Goal: Task Accomplishment & Management: Complete application form

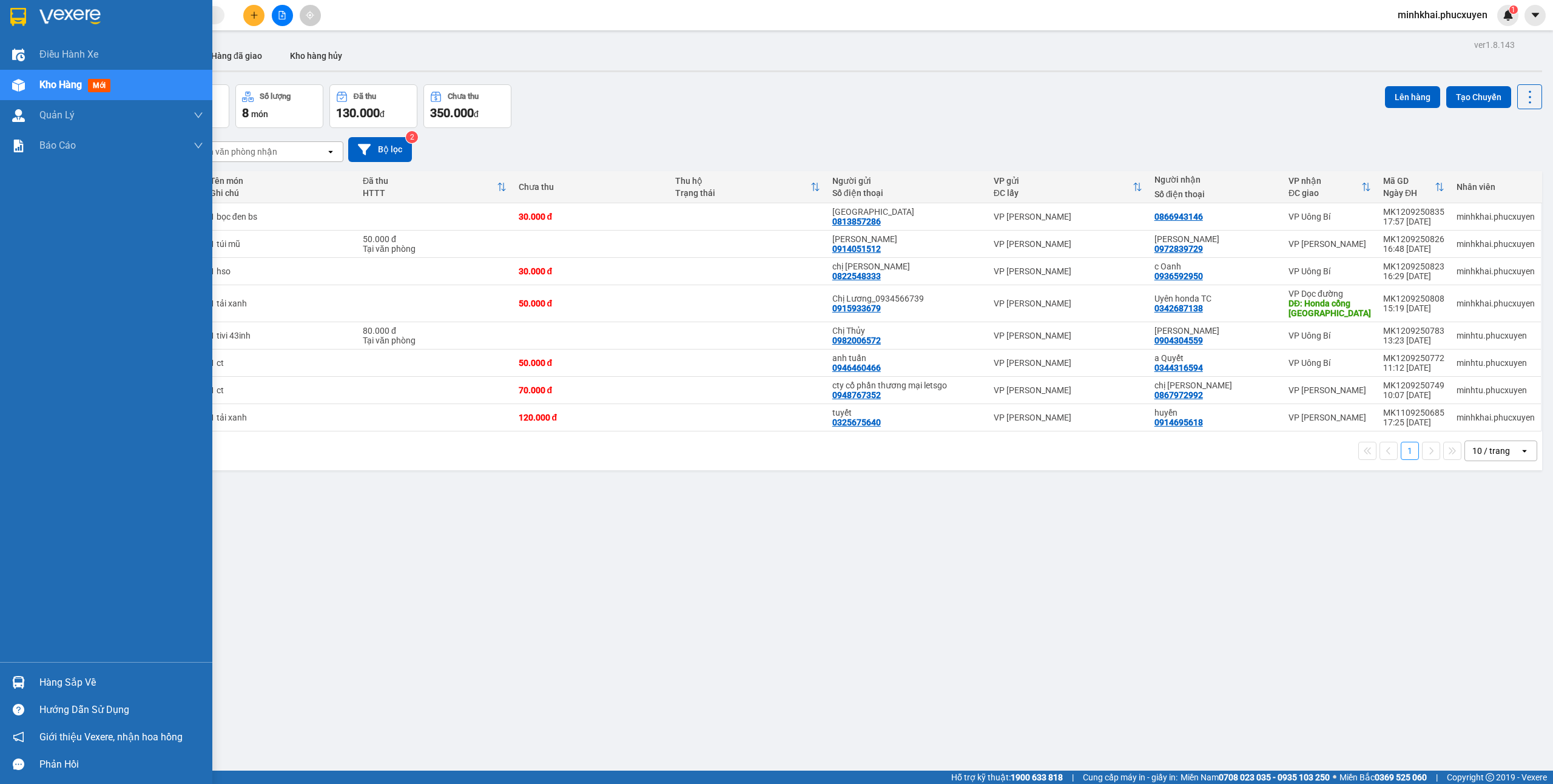
click at [17, 672] on div at bounding box center [18, 682] width 22 height 22
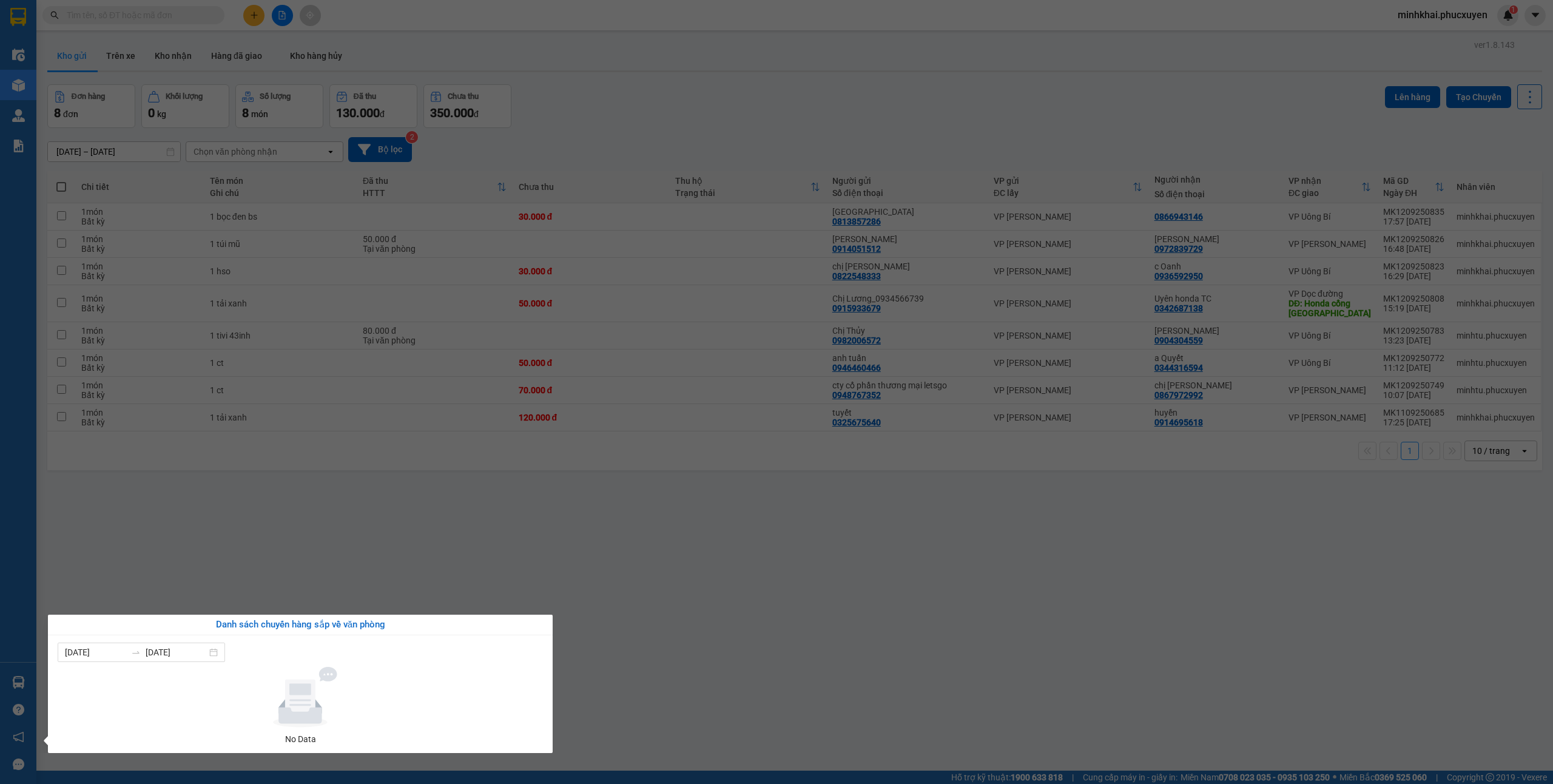
click at [809, 661] on section "Kết quả tìm kiếm ( 0 ) Bộ lọc No Data minhkhai.phucxuyen 1 Điều hành xe Kho hàn…" at bounding box center [776, 392] width 1553 height 784
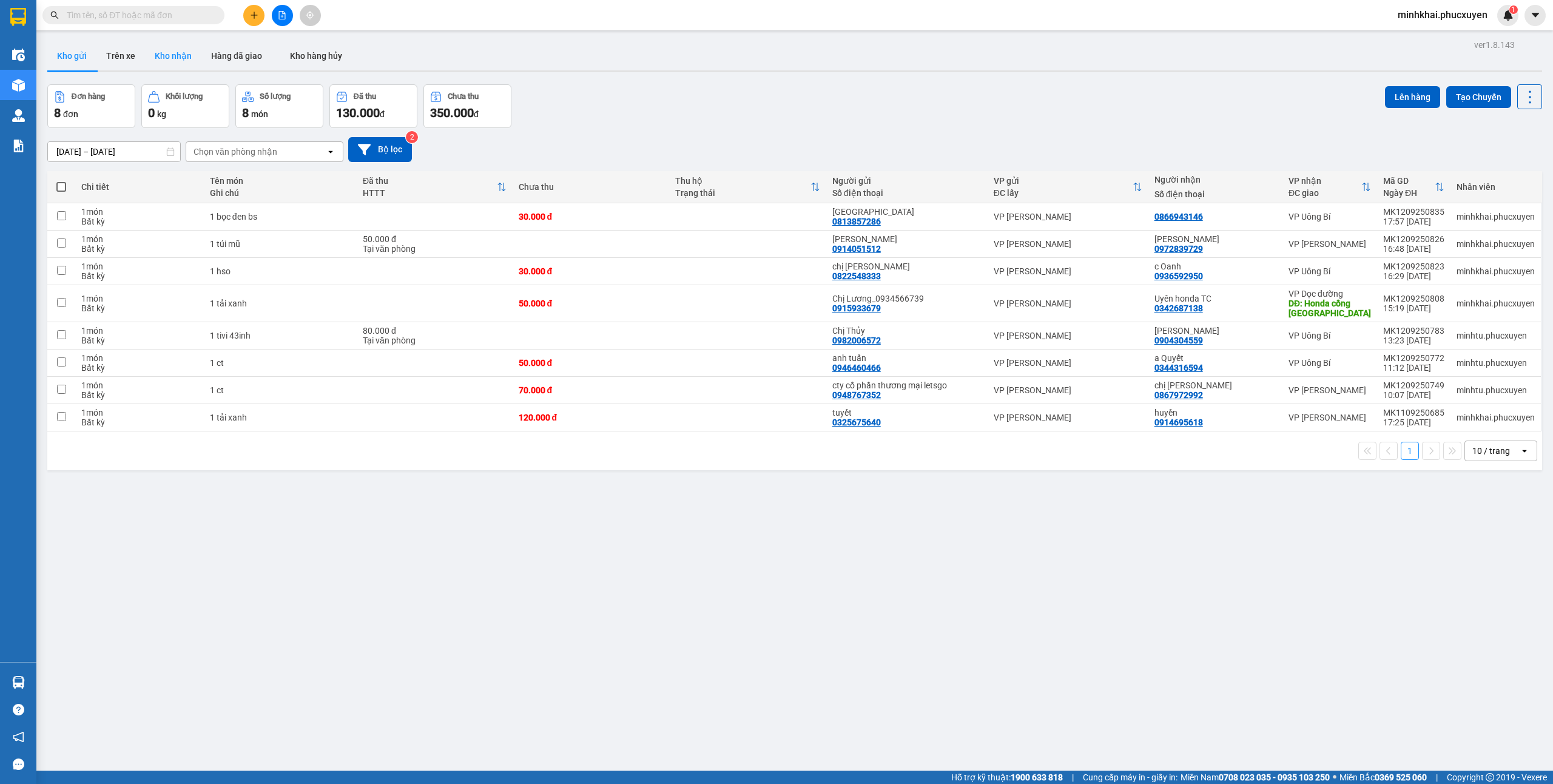
click at [182, 56] on button "Kho nhận" at bounding box center [173, 56] width 56 height 29
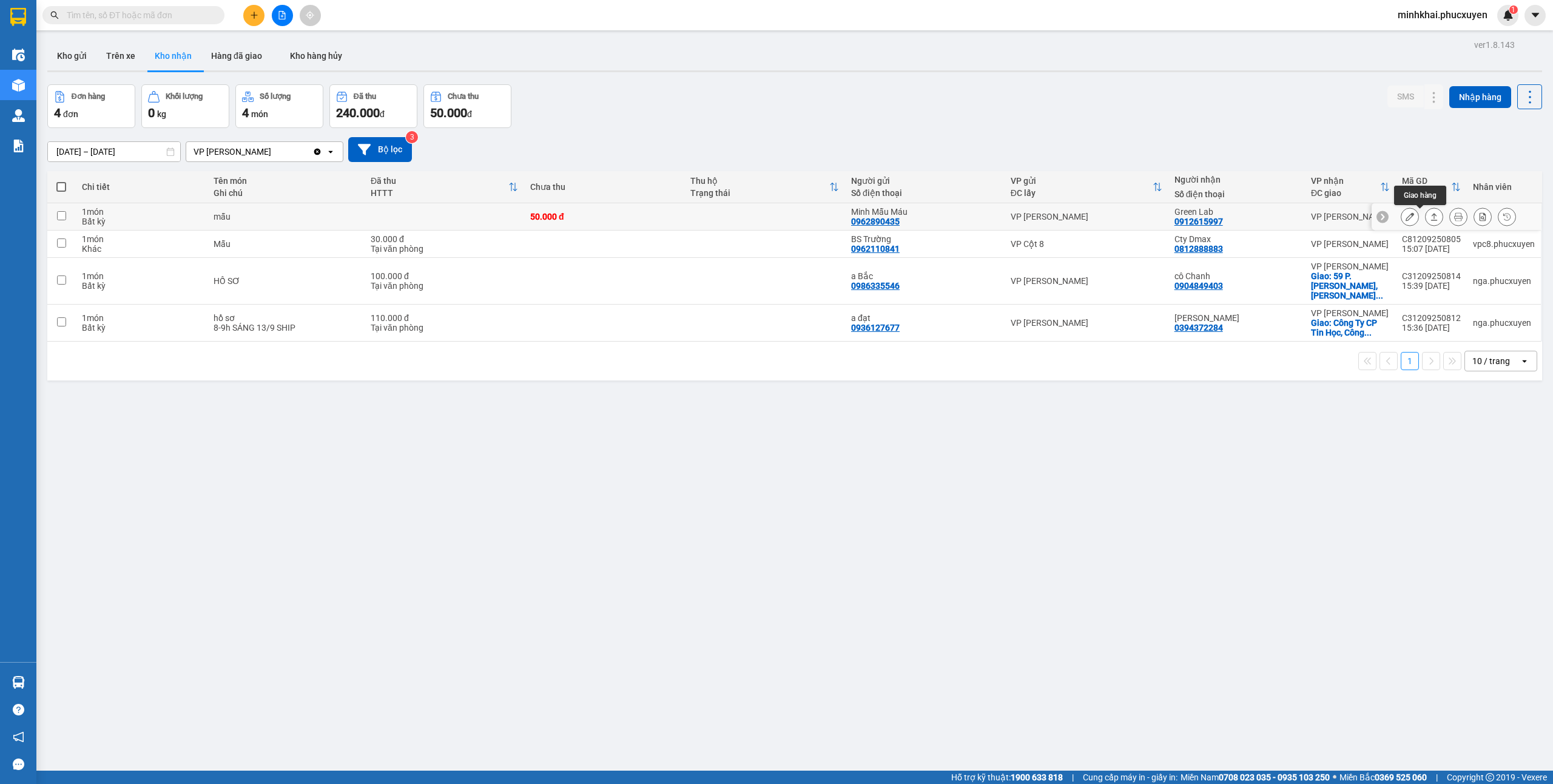
click at [1426, 222] on button at bounding box center [1434, 216] width 17 height 22
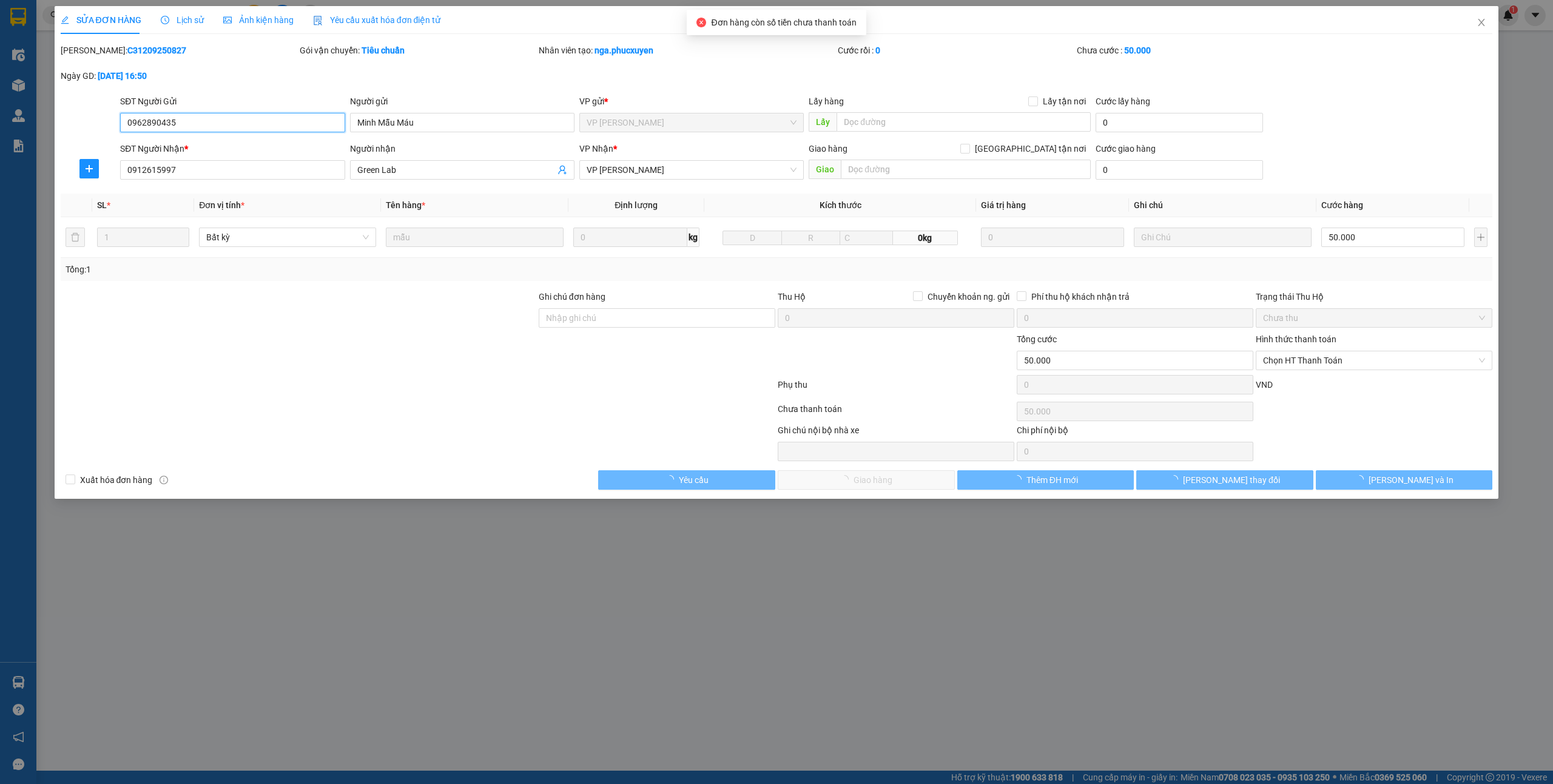
type input "0962890435"
type input "Minh Mẫu Máu"
type input "0912615997"
type input "Green Lab"
type input "50.000"
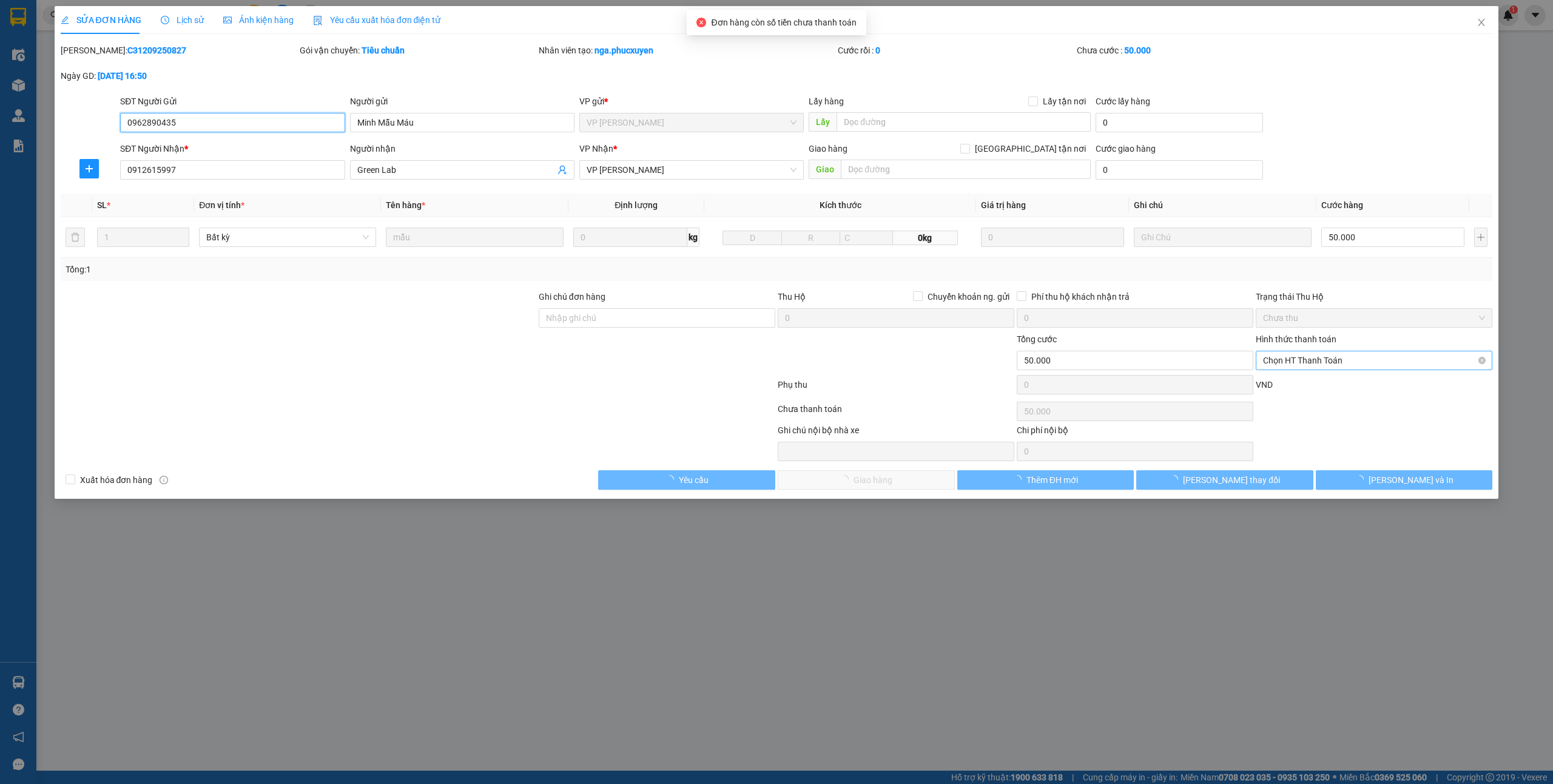
click at [1282, 358] on span "Chọn HT Thanh Toán" at bounding box center [1374, 360] width 222 height 18
click at [1280, 384] on div "Tại văn phòng" at bounding box center [1374, 386] width 222 height 13
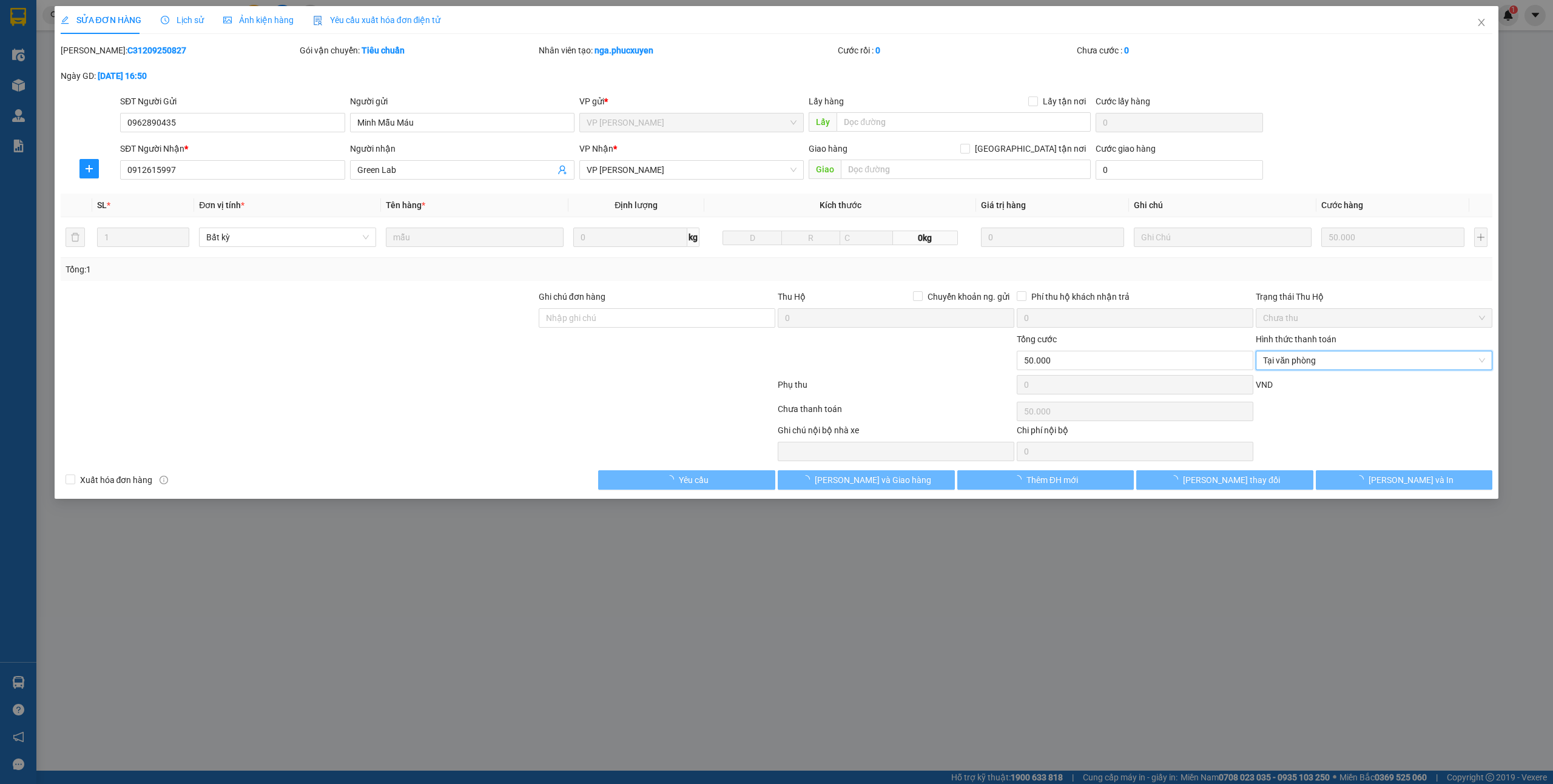
type input "0"
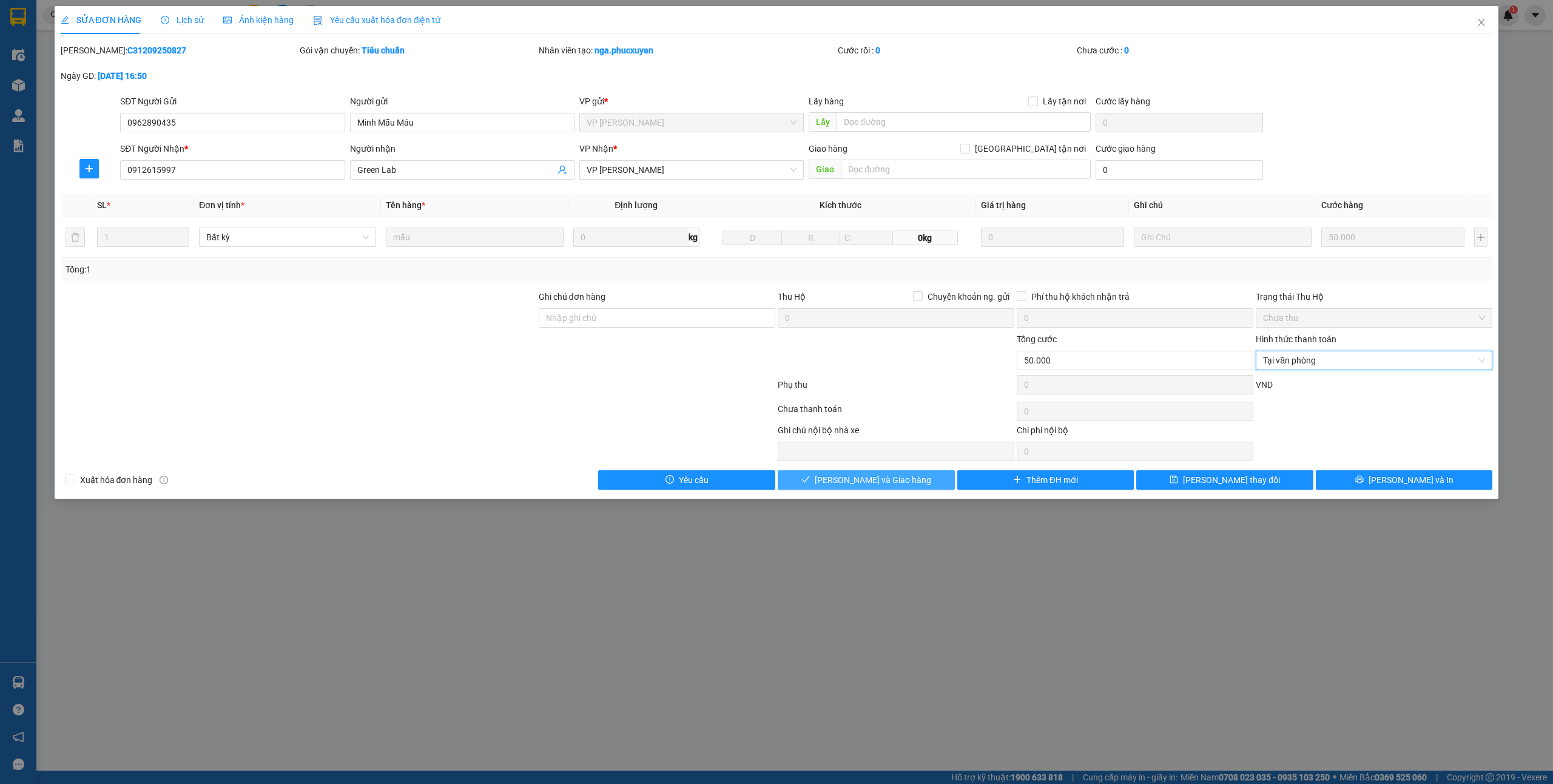
click at [896, 487] on span "Lưu và Giao hàng" at bounding box center [873, 480] width 117 height 13
click at [896, 481] on span "Lưu và Giao hàng" at bounding box center [873, 480] width 117 height 13
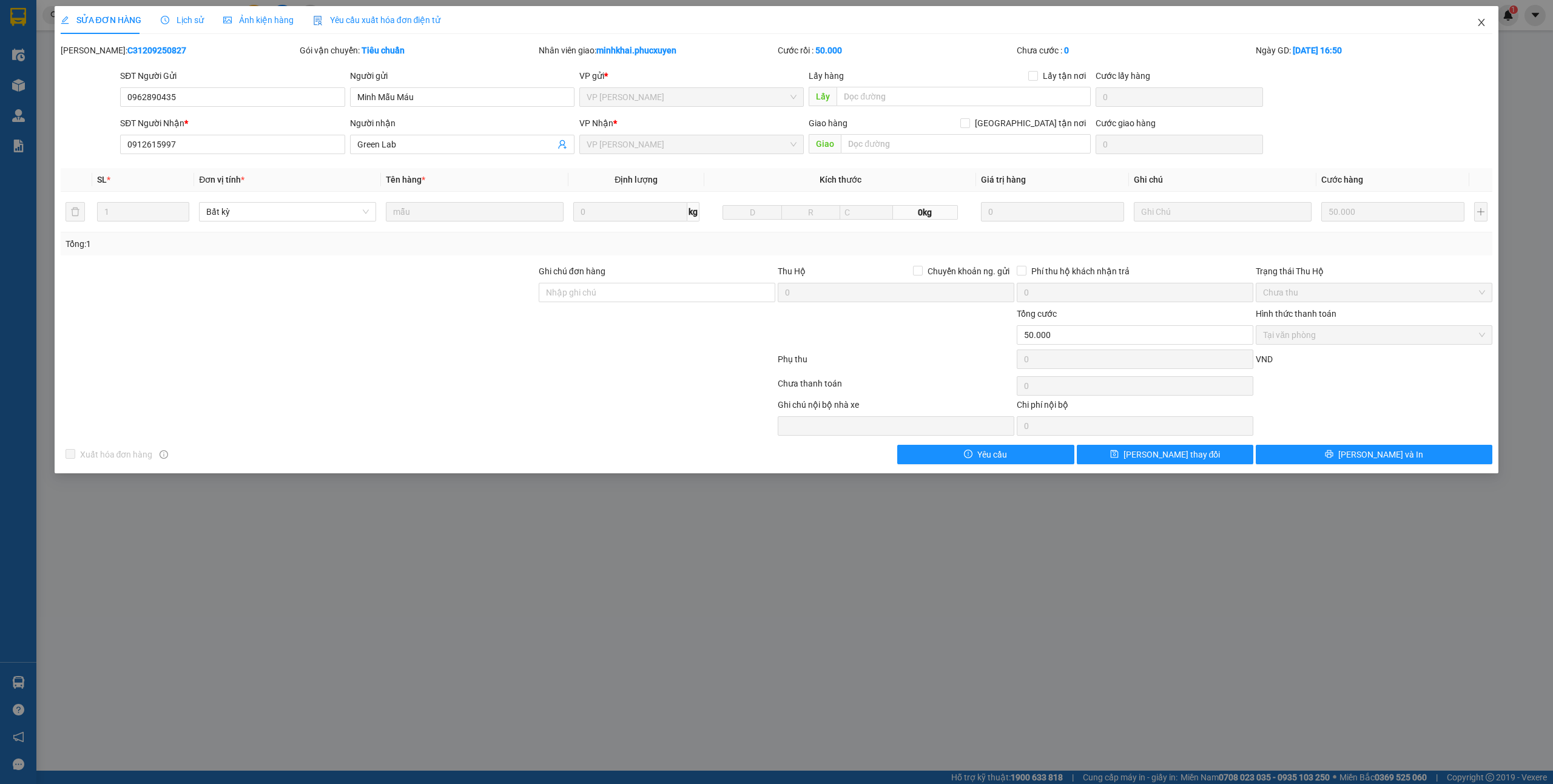
click at [1480, 18] on span "Close" at bounding box center [1481, 23] width 34 height 34
